Goal: Task Accomplishment & Management: Complete application form

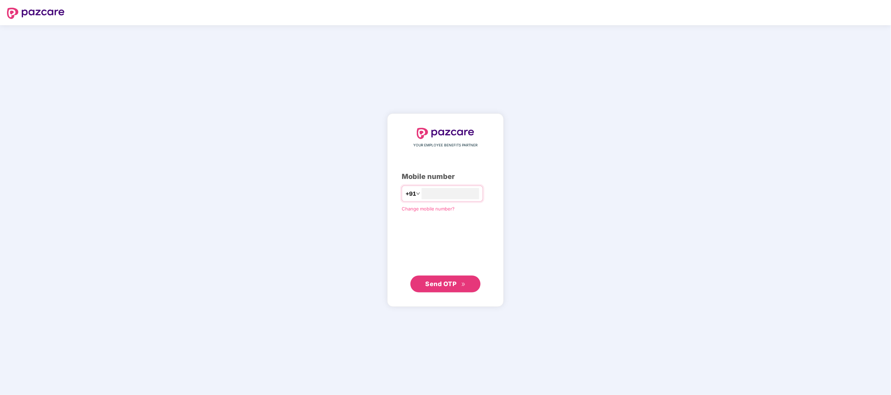
type input "**********"
click at [433, 285] on span "Send OTP" at bounding box center [441, 283] width 31 height 7
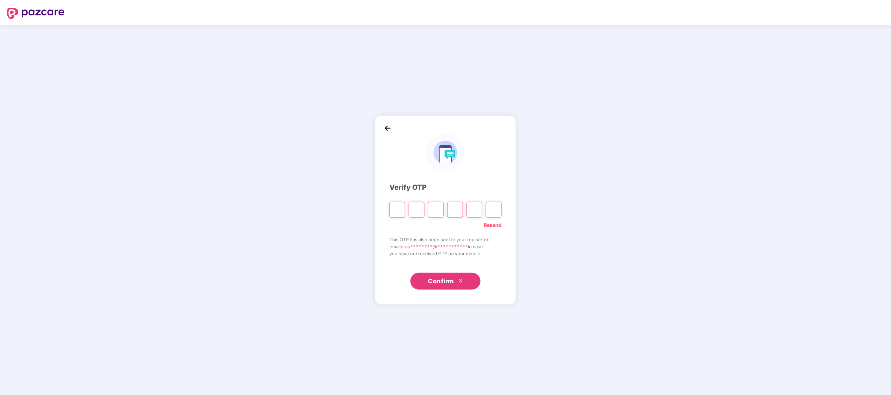
type input "*"
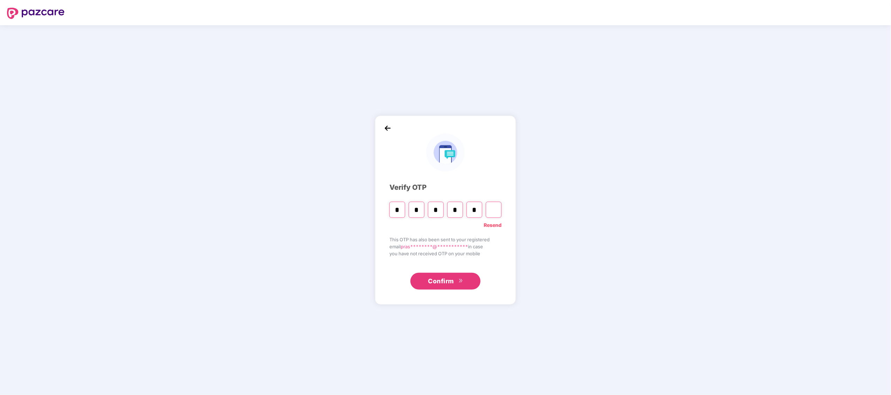
type input "*"
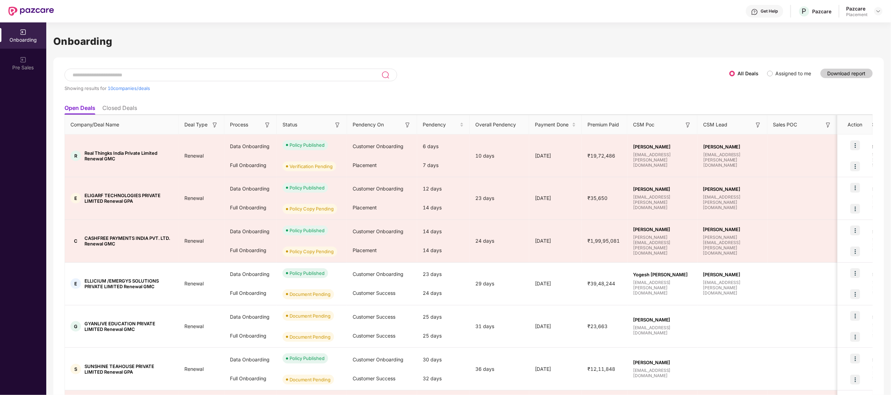
click at [237, 76] on input at bounding box center [227, 75] width 310 height 6
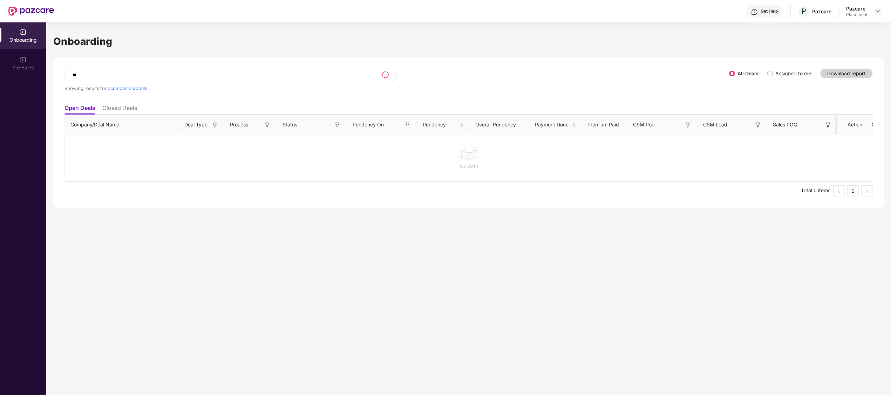
type input "*"
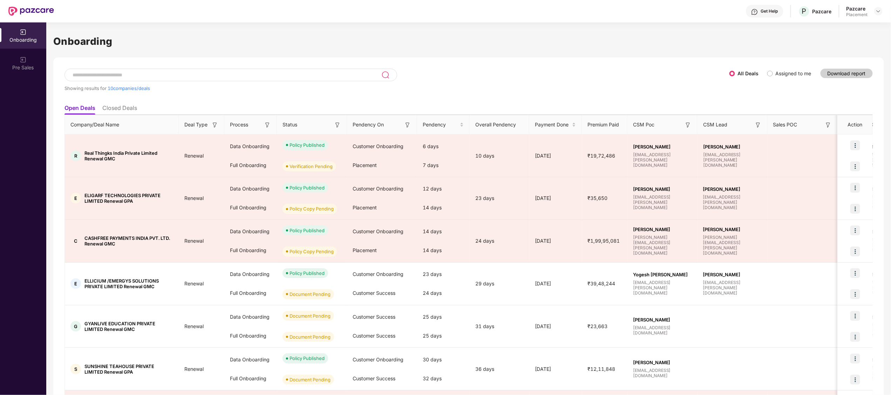
click at [116, 110] on li "Closed Deals" at bounding box center [119, 109] width 35 height 10
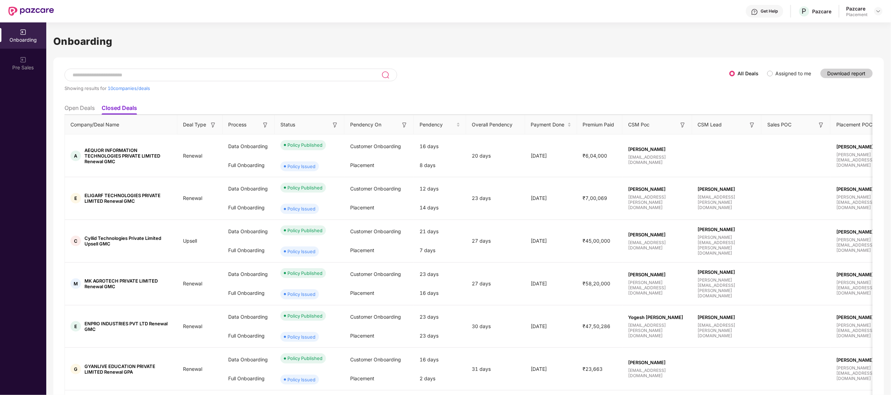
click at [149, 73] on input at bounding box center [227, 75] width 310 height 6
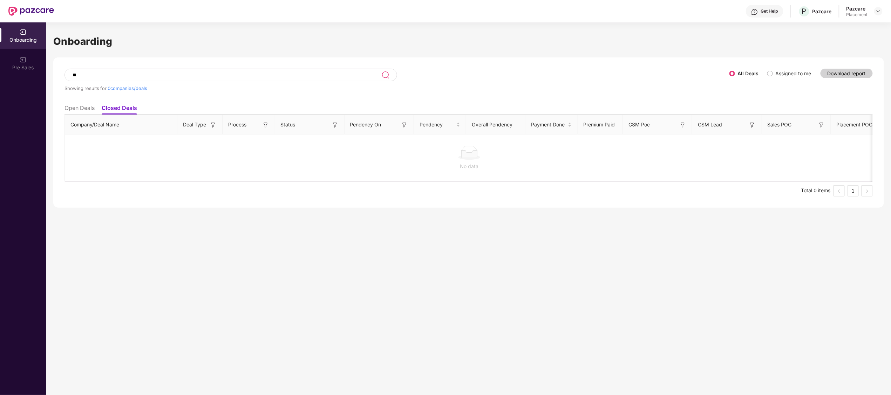
type input "*"
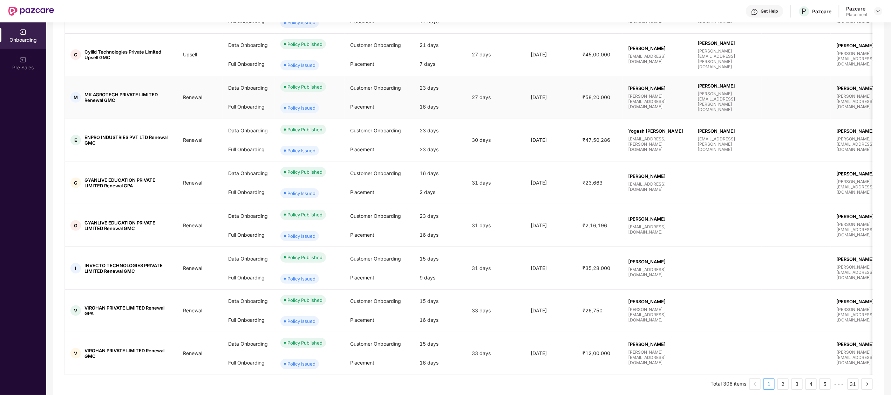
scroll to position [189, 0]
